Goal: Transaction & Acquisition: Purchase product/service

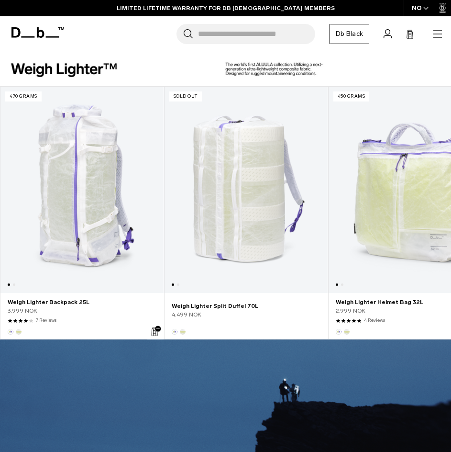
click at [235, 179] on link "Weigh Lighter Split Duffel 70L" at bounding box center [246, 190] width 163 height 206
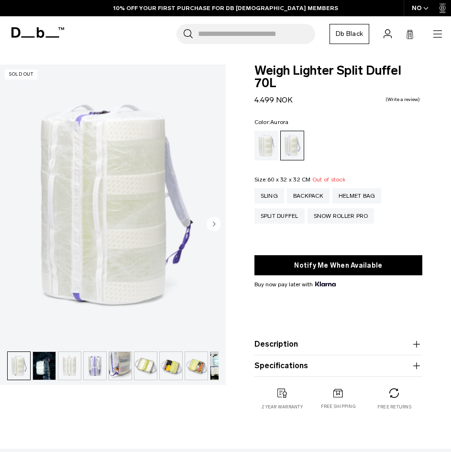
click at [49, 367] on img "button" at bounding box center [44, 366] width 22 height 28
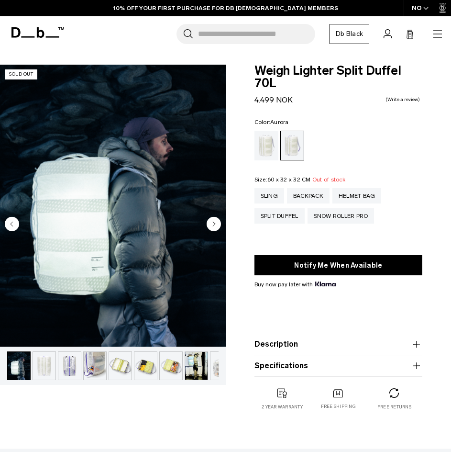
click at [42, 372] on img "button" at bounding box center [44, 366] width 22 height 28
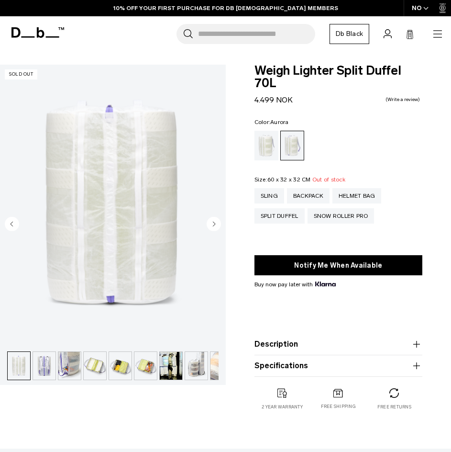
click at [54, 367] on img "button" at bounding box center [44, 366] width 22 height 28
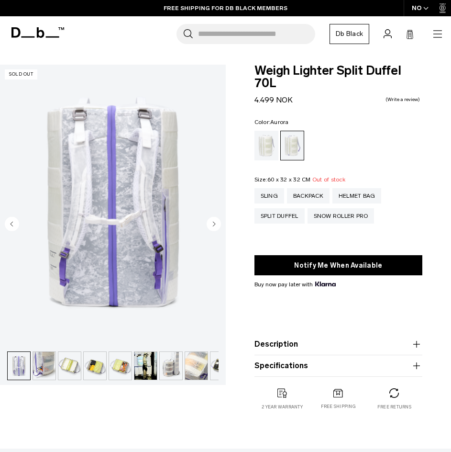
click at [78, 365] on img "button" at bounding box center [69, 366] width 22 height 28
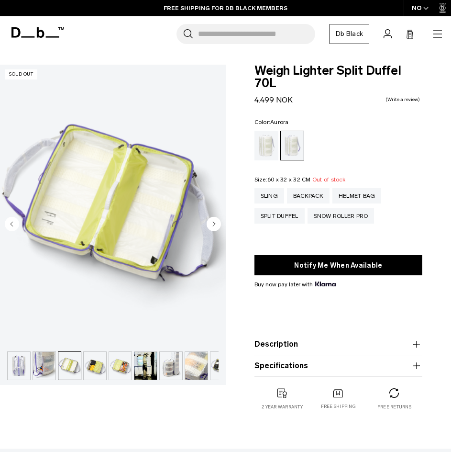
scroll to position [0, 91]
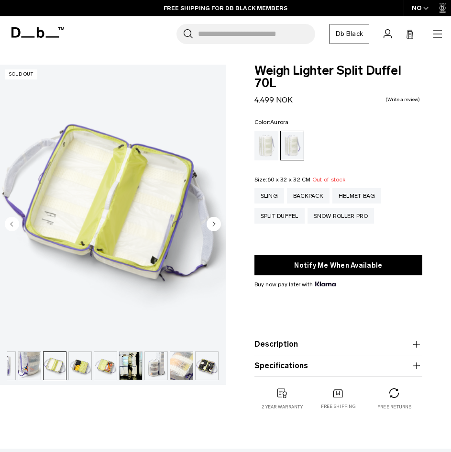
click at [105, 365] on img "button" at bounding box center [105, 366] width 22 height 28
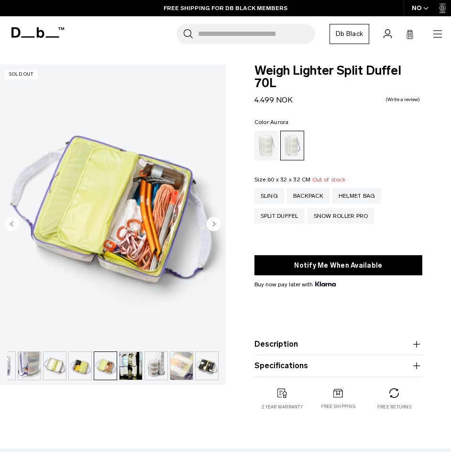
click at [131, 367] on img "button" at bounding box center [131, 366] width 22 height 28
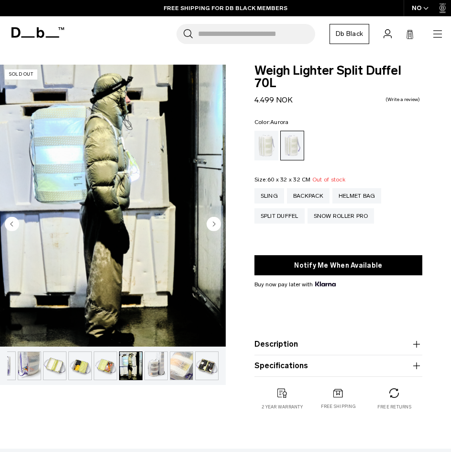
click at [147, 365] on img "button" at bounding box center [156, 366] width 22 height 28
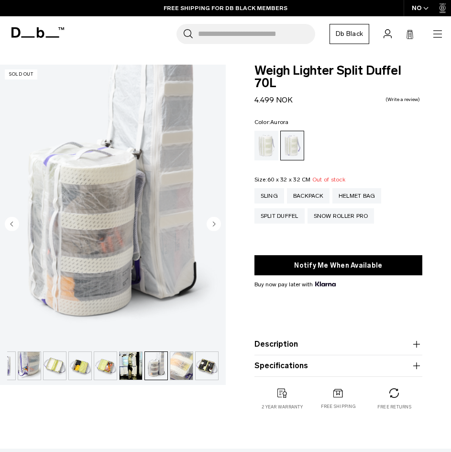
click at [182, 362] on img "button" at bounding box center [181, 366] width 22 height 28
